Goal: Transaction & Acquisition: Purchase product/service

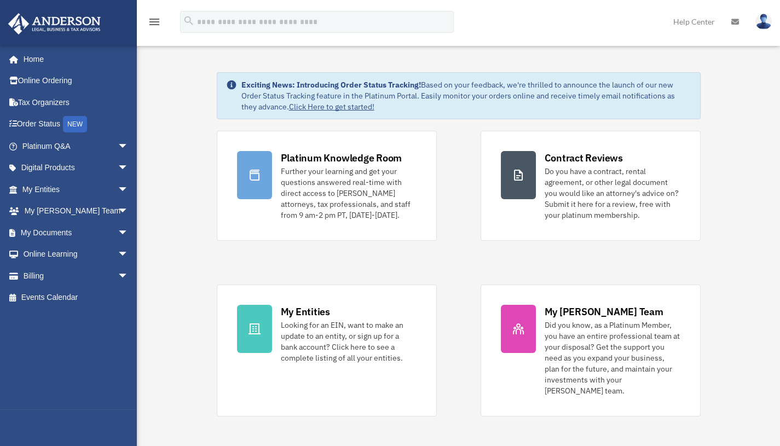
click at [118, 234] on span "arrow_drop_down" at bounding box center [129, 233] width 22 height 22
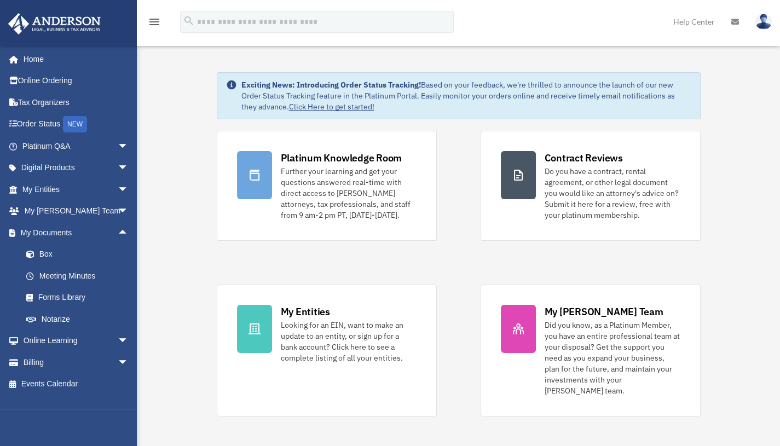
click at [48, 253] on link "Box" at bounding box center [80, 255] width 130 height 22
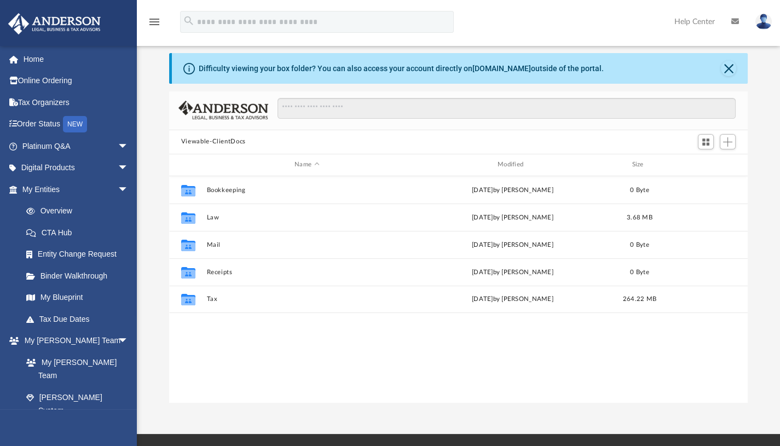
scroll to position [13, 0]
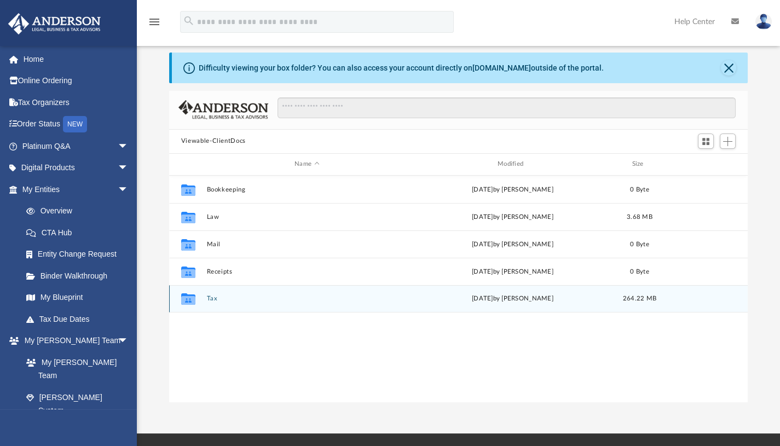
click at [191, 296] on icon "grid" at bounding box center [188, 300] width 14 height 9
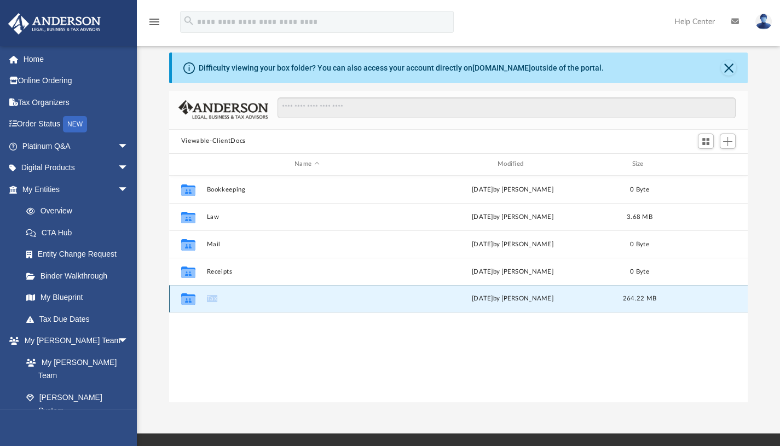
click at [191, 296] on icon "grid" at bounding box center [188, 300] width 14 height 9
click at [212, 298] on button "Tax" at bounding box center [306, 298] width 201 height 7
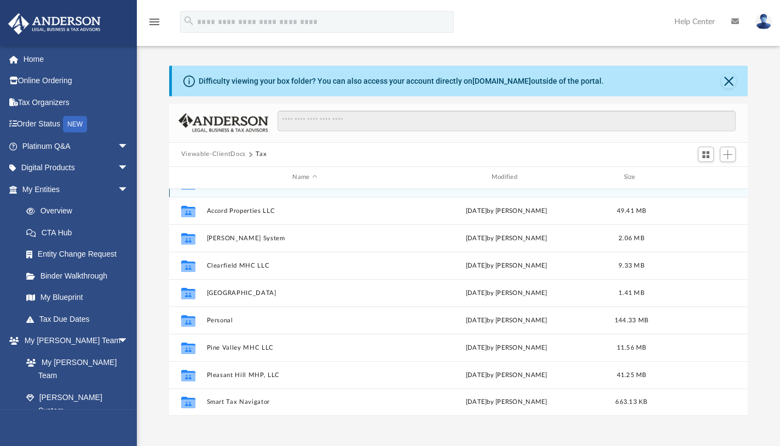
scroll to position [0, 0]
click at [726, 79] on button "Close" at bounding box center [728, 80] width 15 height 15
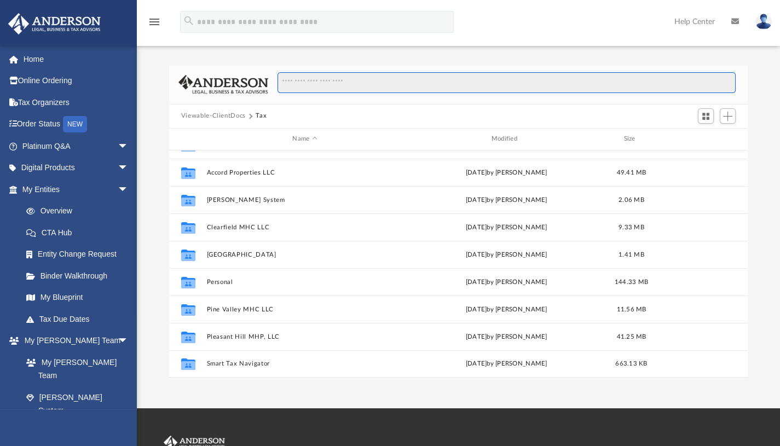
click at [334, 78] on input "Search files and folders" at bounding box center [507, 82] width 458 height 21
type input "****"
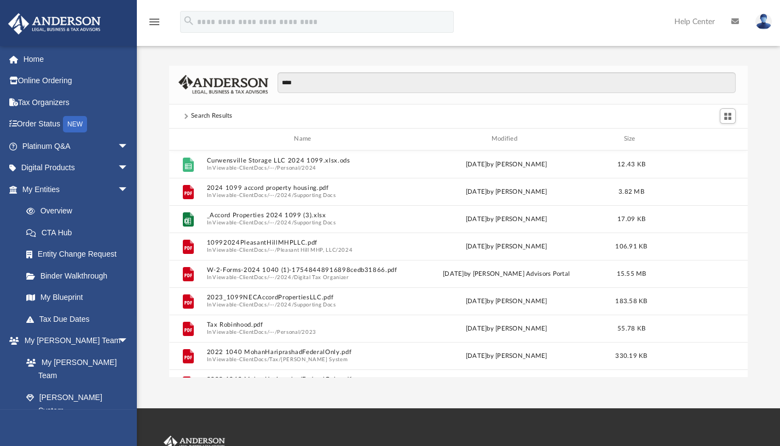
click at [765, 19] on img at bounding box center [764, 22] width 16 height 16
click at [697, 21] on link "Help Center" at bounding box center [694, 21] width 57 height 43
click at [695, 25] on link "Help Center" at bounding box center [694, 21] width 57 height 43
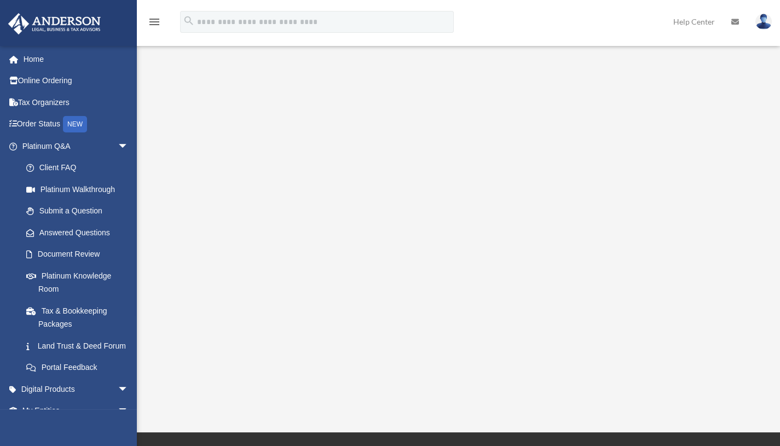
scroll to position [41, 0]
click at [579, 400] on div "Platinum Walkthrough date_range Published on Last updated January 6, 2025 July …" at bounding box center [457, 205] width 619 height 392
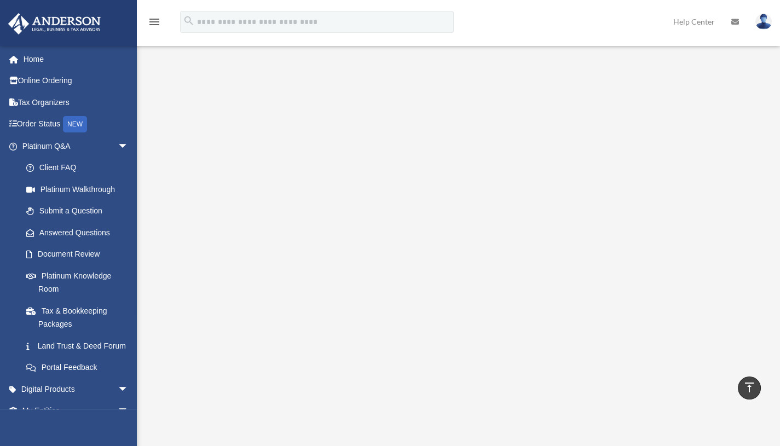
scroll to position [0, 0]
click at [153, 19] on icon "menu" at bounding box center [154, 21] width 13 height 13
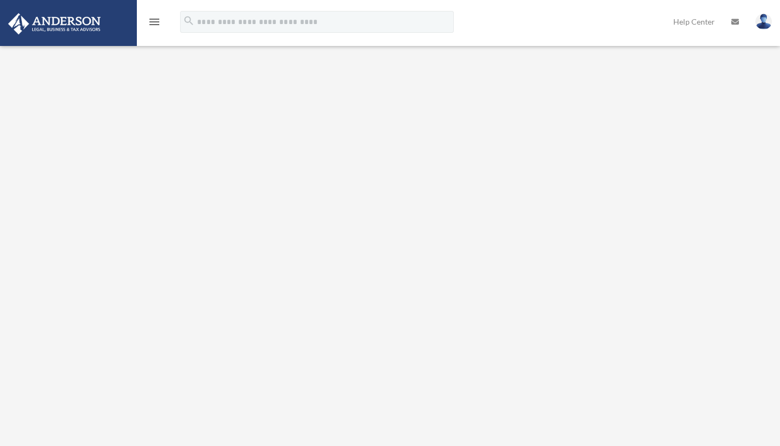
click at [153, 19] on icon "menu" at bounding box center [154, 21] width 13 height 13
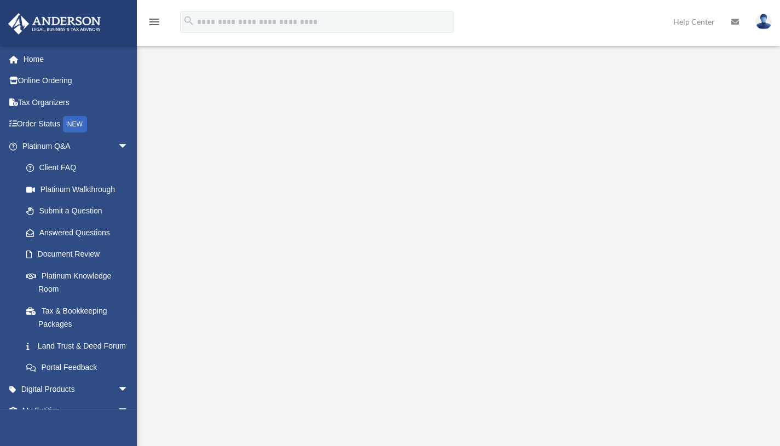
click at [64, 137] on link "Platinum Q&A arrow_drop_down" at bounding box center [76, 146] width 137 height 22
click at [55, 145] on link "Platinum Q&A arrow_drop_down" at bounding box center [76, 146] width 137 height 22
click at [118, 144] on span "arrow_drop_down" at bounding box center [129, 146] width 22 height 22
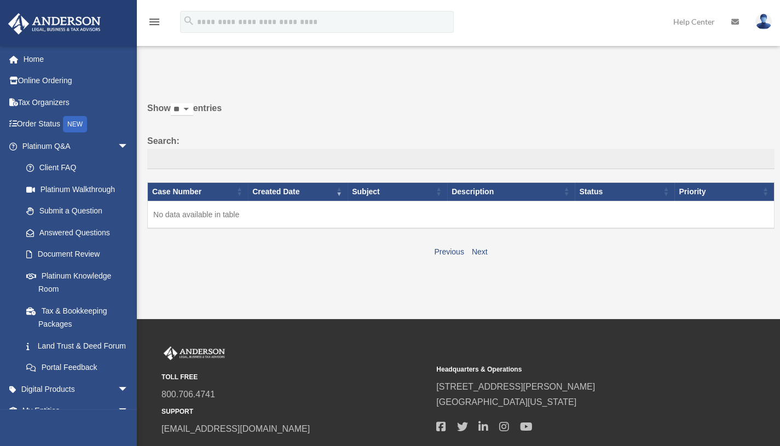
click at [77, 189] on link "Platinum Walkthrough" at bounding box center [77, 190] width 124 height 22
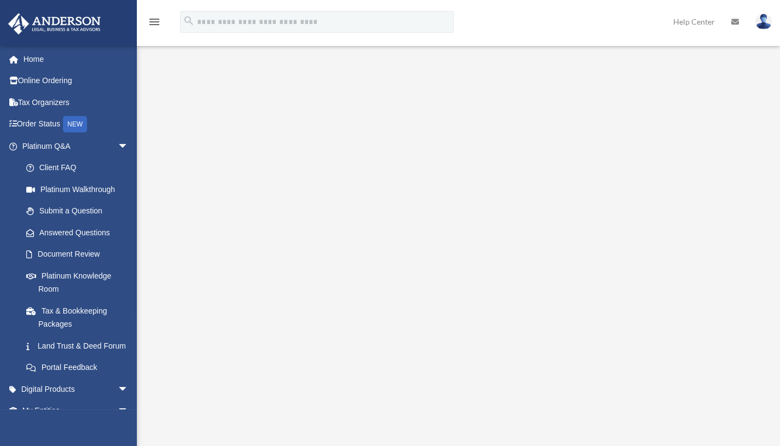
click at [58, 275] on link "Platinum Knowledge Room" at bounding box center [80, 282] width 130 height 35
click at [71, 313] on link "Tax & Bookkeeping Packages" at bounding box center [80, 317] width 130 height 35
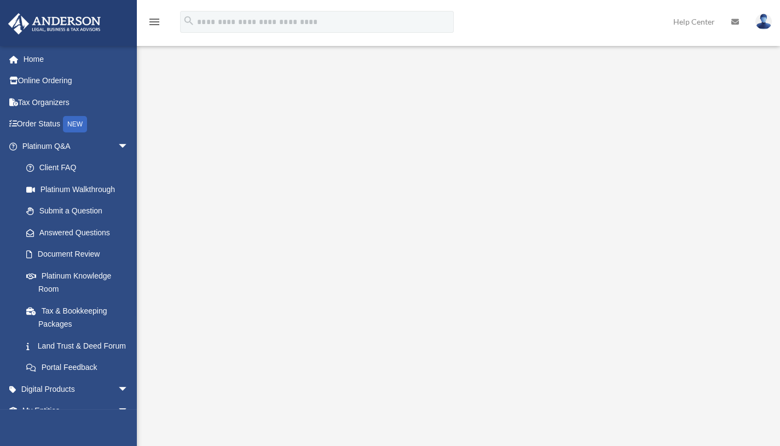
click at [71, 313] on link "Tax & Bookkeeping Packages" at bounding box center [80, 317] width 130 height 35
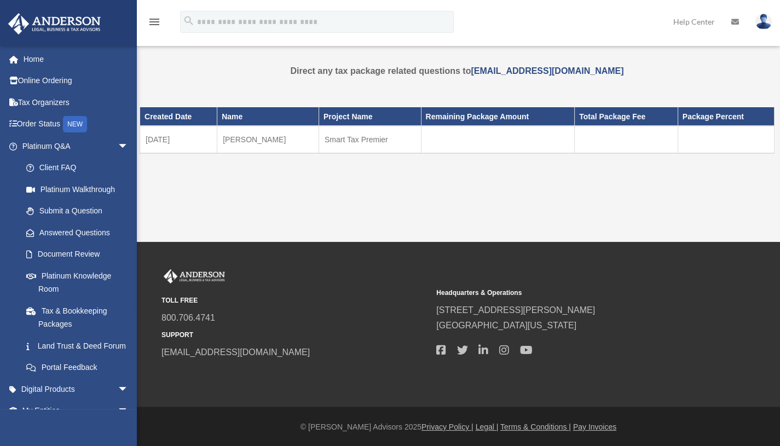
click at [70, 309] on link "Tax & Bookkeeping Packages" at bounding box center [77, 317] width 124 height 35
click at [66, 85] on link "Online Ordering" at bounding box center [76, 81] width 137 height 22
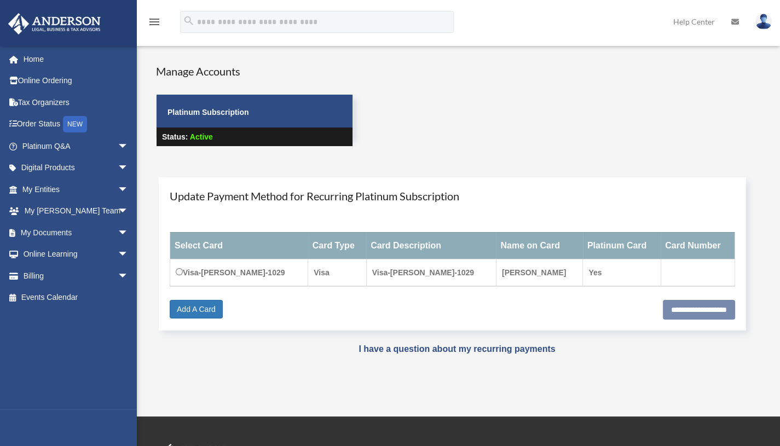
click at [329, 312] on div "**********" at bounding box center [453, 309] width 566 height 19
click at [57, 82] on link "Online Ordering" at bounding box center [76, 81] width 137 height 22
